Goal: Book appointment/travel/reservation

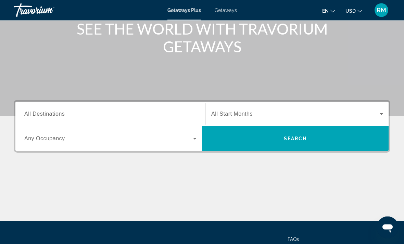
scroll to position [90, 0]
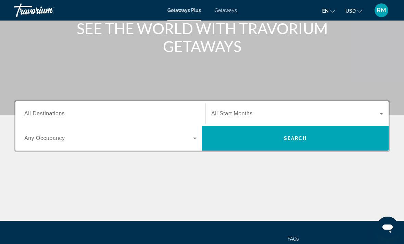
click at [46, 114] on span "All Destinations" at bounding box center [44, 114] width 40 height 6
click at [46, 114] on input "Destination All Destinations" at bounding box center [110, 114] width 172 height 8
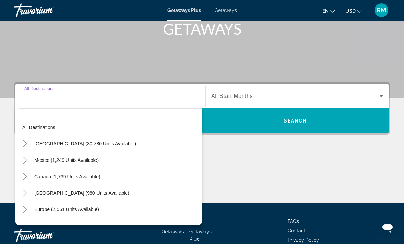
scroll to position [129, 0]
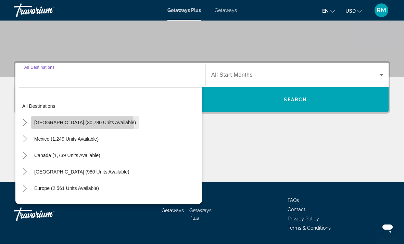
click at [82, 127] on span "Search widget" at bounding box center [85, 122] width 109 height 16
type input "**********"
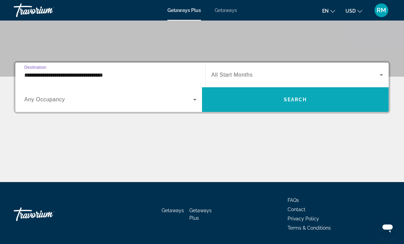
click at [302, 97] on span "Search" at bounding box center [295, 99] width 23 height 5
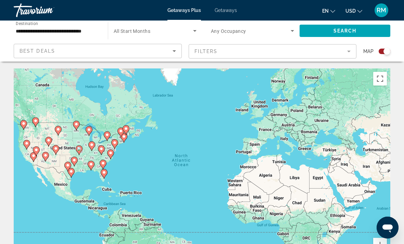
scroll to position [8, 0]
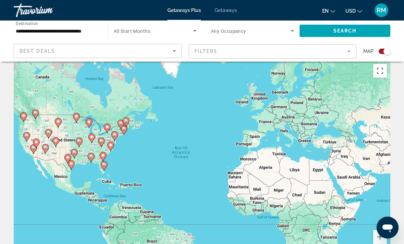
click at [88, 123] on div "To activate drag with keyboard, press Alt + Enter. Once in keyboard drag state,…" at bounding box center [202, 164] width 377 height 206
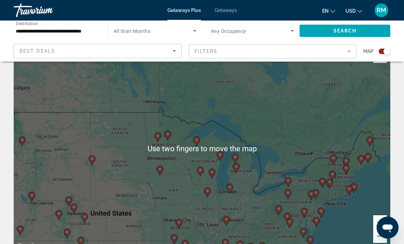
scroll to position [22, 0]
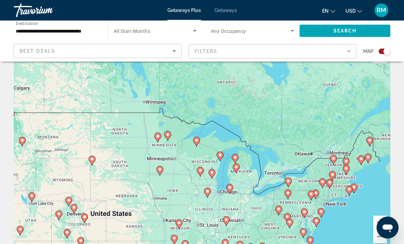
click at [305, 212] on image "Main content" at bounding box center [305, 212] width 4 height 4
type input "**********"
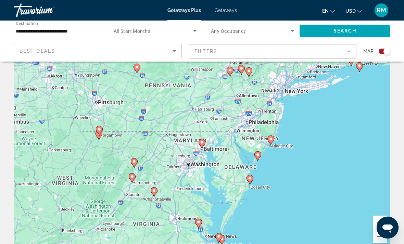
click at [202, 143] on image "Main content" at bounding box center [202, 142] width 4 height 4
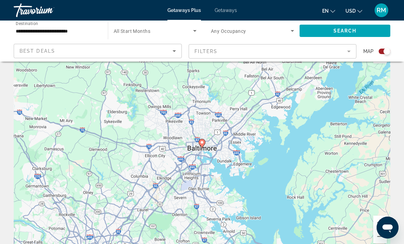
click at [199, 141] on gmp-advanced-marker "Main content" at bounding box center [202, 144] width 7 height 10
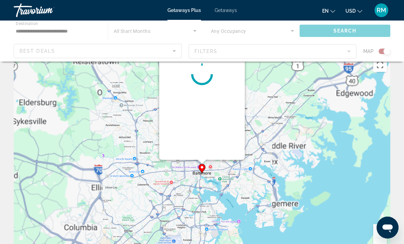
scroll to position [0, 0]
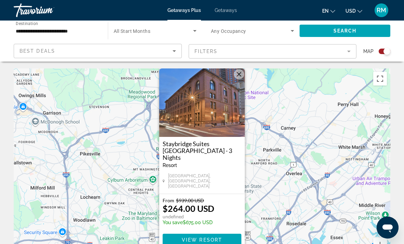
click at [202, 122] on img "Main content" at bounding box center [202, 103] width 86 height 69
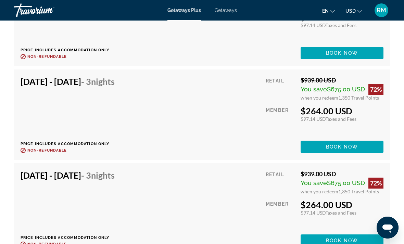
scroll to position [1572, 0]
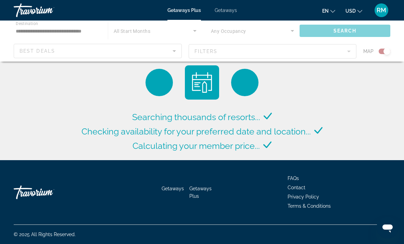
click at [62, 46] on div "Main content" at bounding box center [202, 41] width 404 height 41
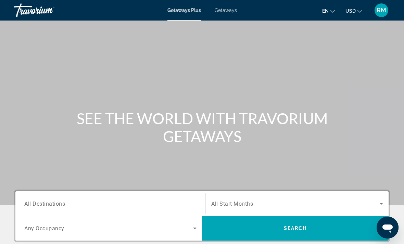
click at [53, 206] on span "All Destinations" at bounding box center [44, 203] width 41 height 7
click at [53, 206] on input "Destination All Destinations" at bounding box center [110, 204] width 172 height 8
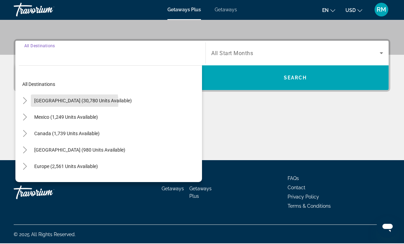
scroll to position [151, 0]
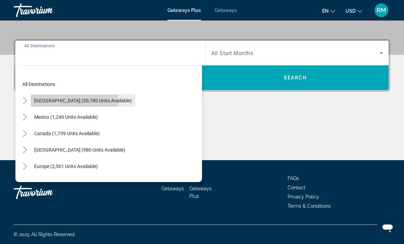
click at [71, 102] on span "[GEOGRAPHIC_DATA] (30,780 units available)" at bounding box center [83, 100] width 98 height 5
type input "**********"
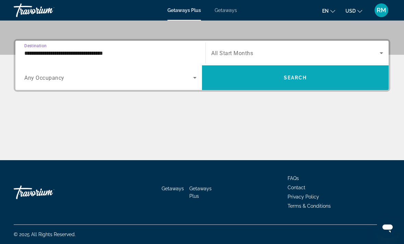
click at [294, 84] on span "Search widget" at bounding box center [295, 78] width 187 height 16
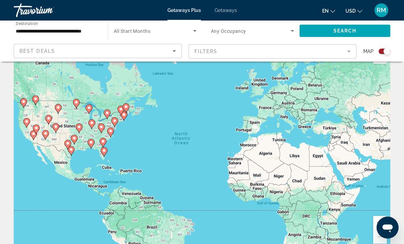
click at [93, 142] on image "Main content" at bounding box center [91, 142] width 4 height 4
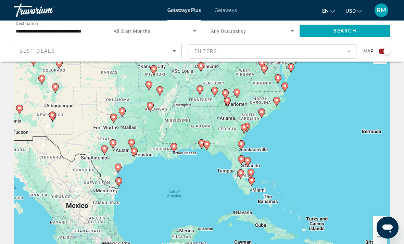
click at [201, 89] on image "Main content" at bounding box center [200, 89] width 4 height 4
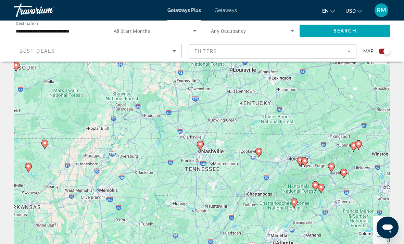
click at [201, 145] on image "Main content" at bounding box center [200, 144] width 4 height 4
type input "**********"
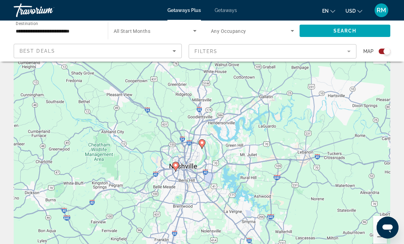
click at [202, 144] on image "Main content" at bounding box center [202, 143] width 4 height 4
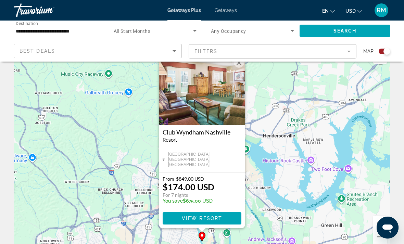
click at [207, 154] on div "Club [GEOGRAPHIC_DATA] - This is an adults only resort [GEOGRAPHIC_DATA], [GEOG…" at bounding box center [202, 148] width 86 height 47
click at [223, 98] on img "Main content" at bounding box center [202, 91] width 86 height 69
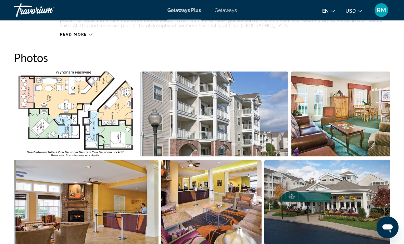
scroll to position [421, 0]
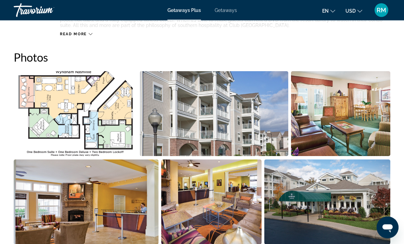
click at [94, 121] on img "Open full-screen image slider" at bounding box center [75, 114] width 123 height 85
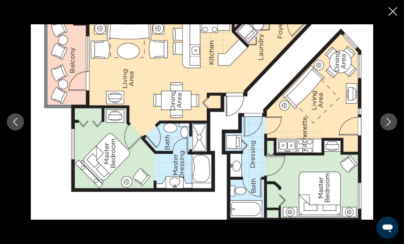
click at [388, 126] on icon "Next image" at bounding box center [389, 122] width 8 height 8
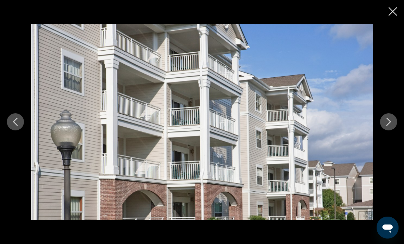
click at [388, 126] on icon "Next image" at bounding box center [389, 122] width 8 height 8
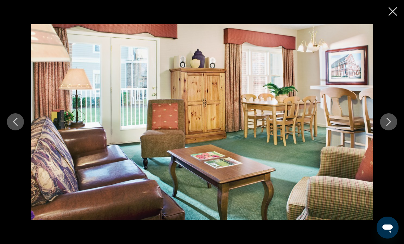
click at [386, 126] on icon "Next image" at bounding box center [389, 122] width 8 height 8
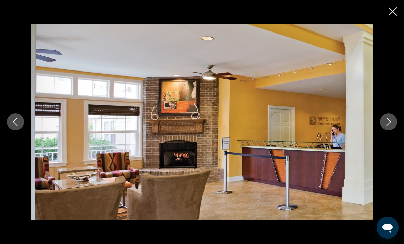
click at [390, 126] on icon "Next image" at bounding box center [389, 122] width 4 height 8
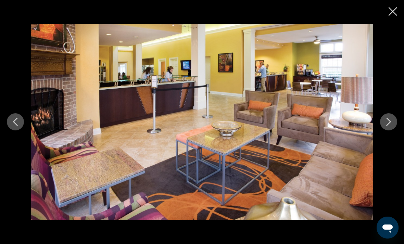
click at [388, 126] on icon "Next image" at bounding box center [389, 122] width 4 height 8
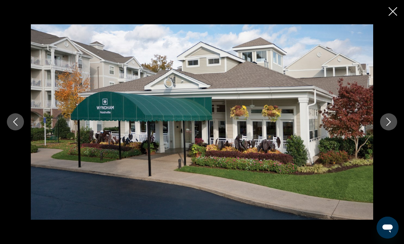
click at [388, 126] on icon "Next image" at bounding box center [389, 122] width 8 height 8
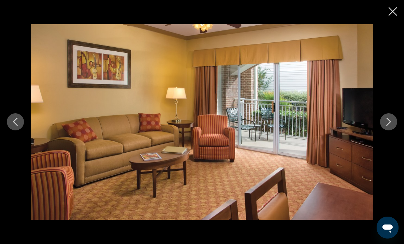
click at [389, 126] on icon "Next image" at bounding box center [389, 122] width 4 height 8
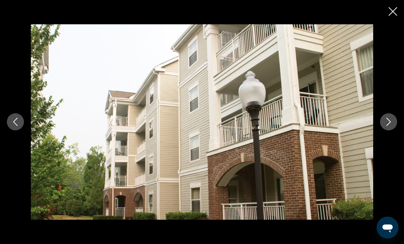
click at [388, 126] on icon "Next image" at bounding box center [389, 122] width 8 height 8
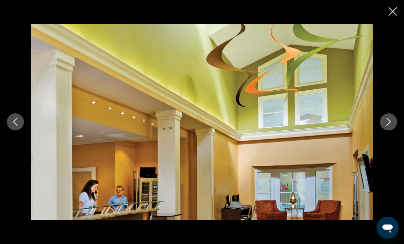
click at [393, 131] on button "Next image" at bounding box center [388, 121] width 17 height 17
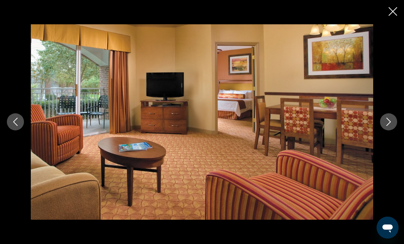
click at [383, 131] on button "Next image" at bounding box center [388, 121] width 17 height 17
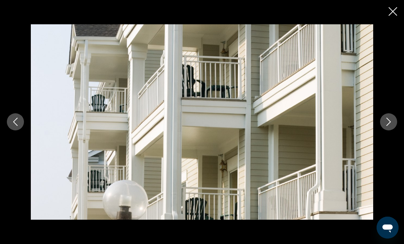
click at [392, 11] on icon "Close slideshow" at bounding box center [393, 11] width 9 height 9
